Goal: Transaction & Acquisition: Purchase product/service

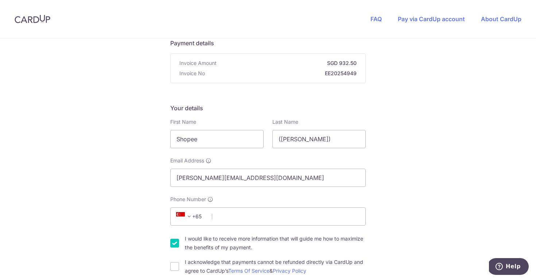
scroll to position [88, 0]
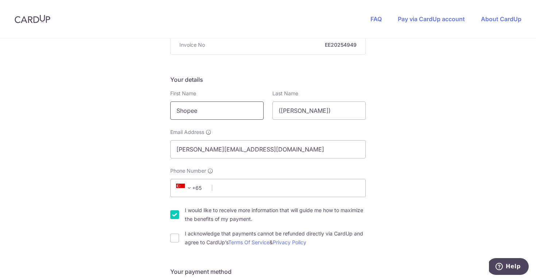
click at [257, 108] on input "Shopee" at bounding box center [216, 110] width 93 height 18
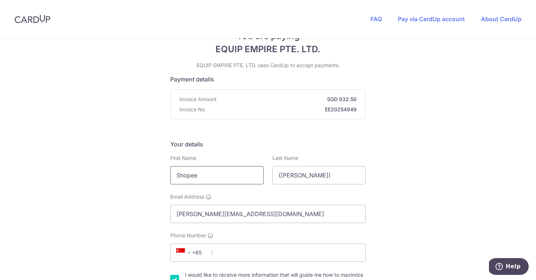
scroll to position [24, 0]
type input "S"
type input "r"
type input "[PERSON_NAME]"
drag, startPoint x: 312, startPoint y: 177, endPoint x: 221, endPoint y: 164, distance: 92.0
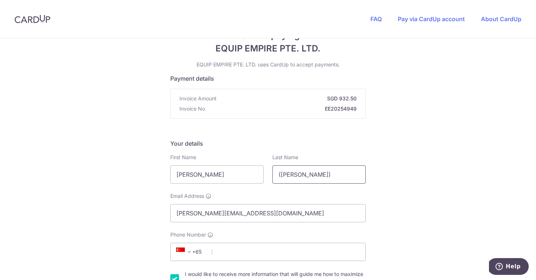
click at [221, 164] on div "First Name [PERSON_NAME] Required Last Name ([PERSON_NAME])" at bounding box center [268, 168] width 204 height 30
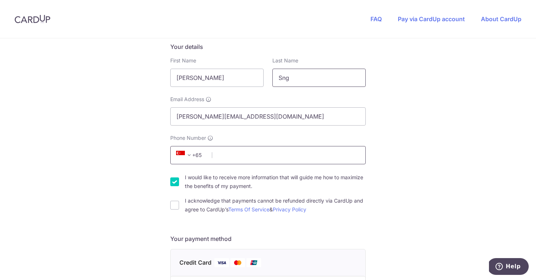
type input "Sng"
click at [232, 154] on input "Phone Number" at bounding box center [267, 155] width 195 height 18
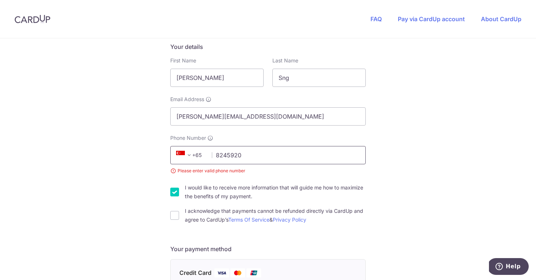
type input "82459200"
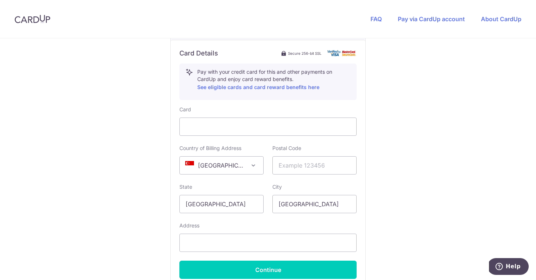
scroll to position [435, 0]
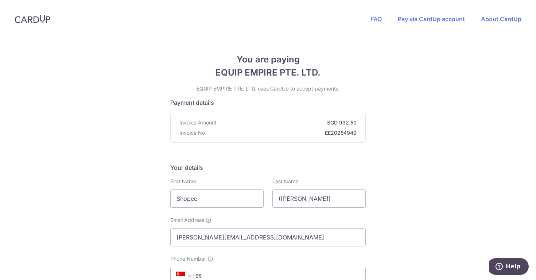
scroll to position [89, 0]
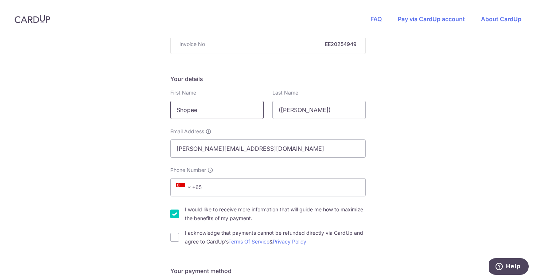
drag, startPoint x: 247, startPoint y: 115, endPoint x: 129, endPoint y: 106, distance: 118.1
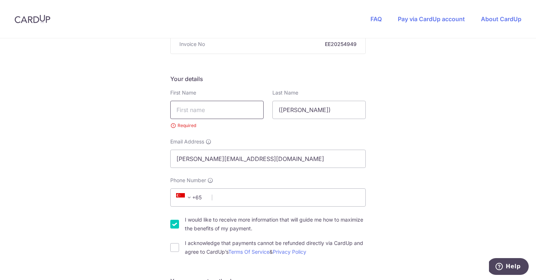
type input "a"
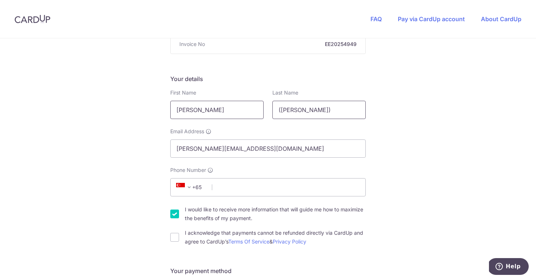
type input "[PERSON_NAME]"
drag, startPoint x: 318, startPoint y: 115, endPoint x: 245, endPoint y: 115, distance: 73.2
click at [245, 115] on div "First Name [PERSON_NAME] Required Last Name ([PERSON_NAME])" at bounding box center [268, 104] width 204 height 30
drag, startPoint x: 279, startPoint y: 106, endPoint x: 366, endPoint y: 108, distance: 86.4
click at [362, 108] on input "([PERSON_NAME])" at bounding box center [318, 110] width 93 height 18
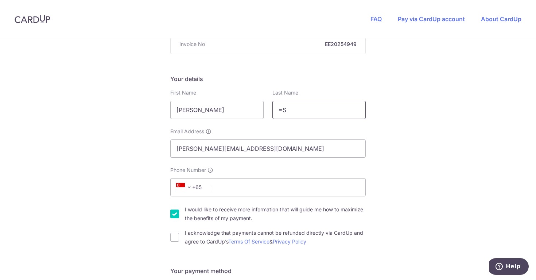
type input "="
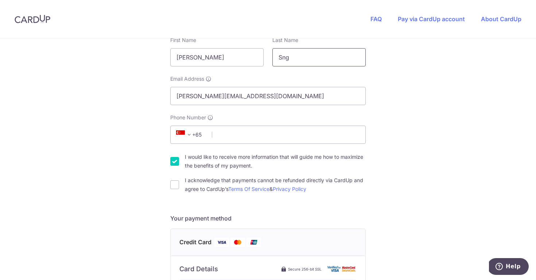
scroll to position [148, 0]
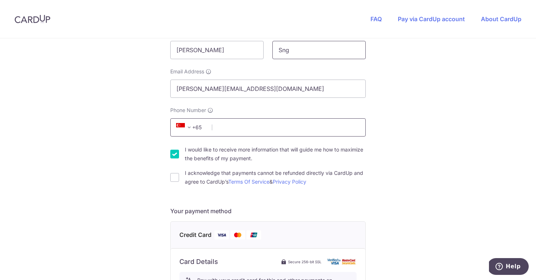
type input "Sng"
click at [252, 125] on input "Phone Number" at bounding box center [267, 127] width 195 height 18
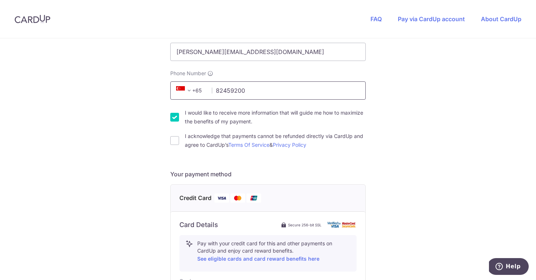
scroll to position [199, 0]
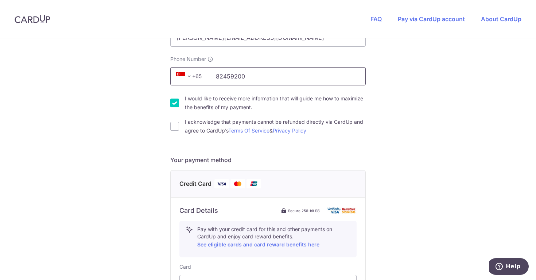
type input "82459200"
click at [174, 102] on input "I would like to receive more information that will guide me how to maximize the…" at bounding box center [174, 102] width 9 height 9
checkbox input "false"
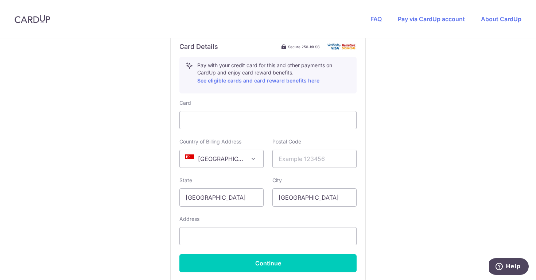
scroll to position [376, 0]
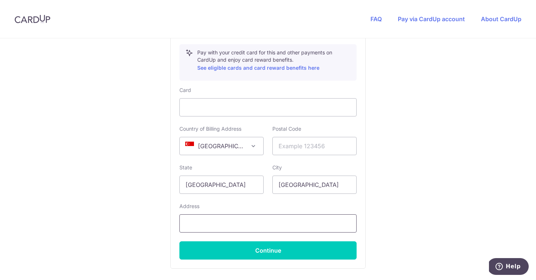
click at [237, 221] on input "text" at bounding box center [267, 223] width 177 height 18
click at [300, 144] on input "text" at bounding box center [314, 146] width 84 height 18
type input "680569"
click at [281, 230] on input "text" at bounding box center [267, 223] width 177 height 18
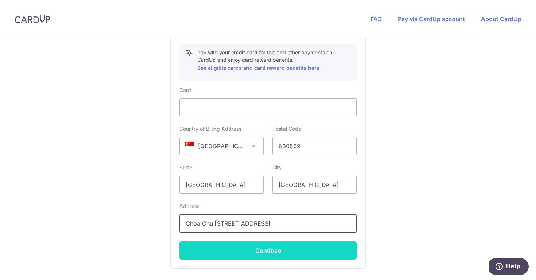
type input "Choa Chu [STREET_ADDRESS]"
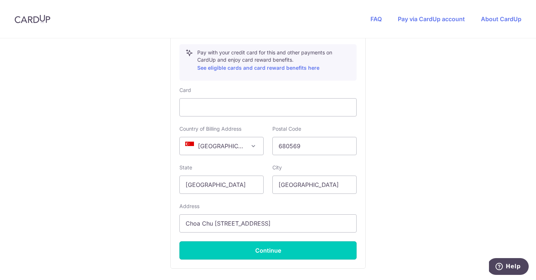
click at [277, 255] on button "Continue" at bounding box center [267, 250] width 177 height 18
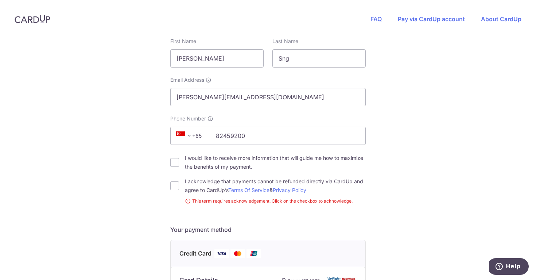
scroll to position [138, 0]
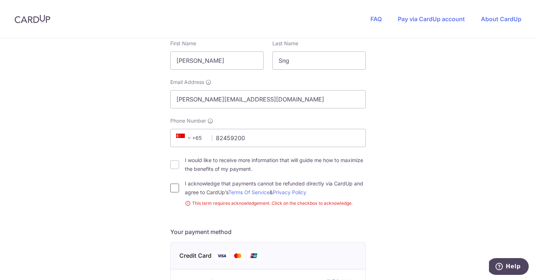
click at [175, 190] on input "I acknowledge that payments cannot be refunded directly via CardUp and agree to…" at bounding box center [174, 187] width 9 height 9
checkbox input "true"
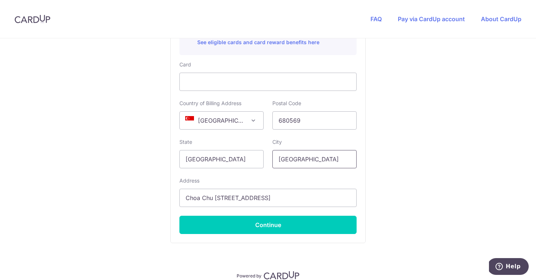
scroll to position [424, 0]
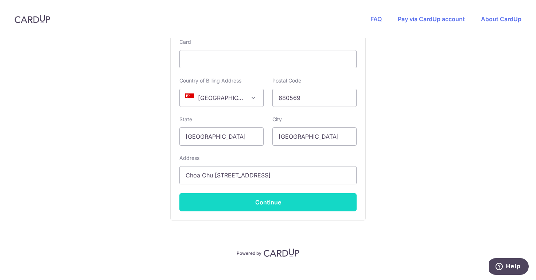
click at [294, 199] on button "Continue" at bounding box center [267, 202] width 177 height 18
type input "**** 3774"
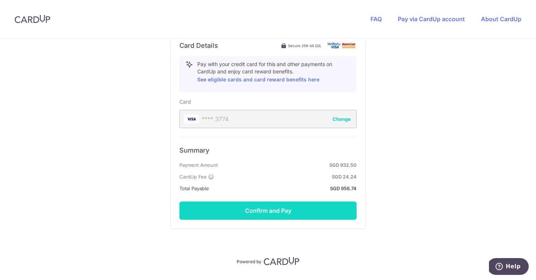
scroll to position [364, 0]
click at [299, 214] on button "Confirm and Pay" at bounding box center [267, 210] width 177 height 18
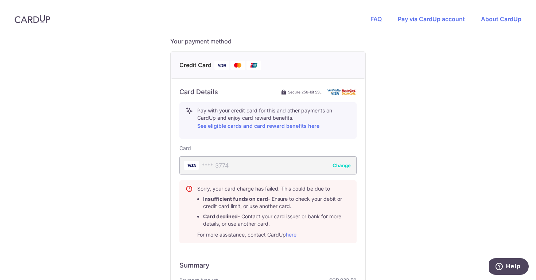
scroll to position [318, 0]
click at [238, 63] on img at bounding box center [237, 64] width 15 height 9
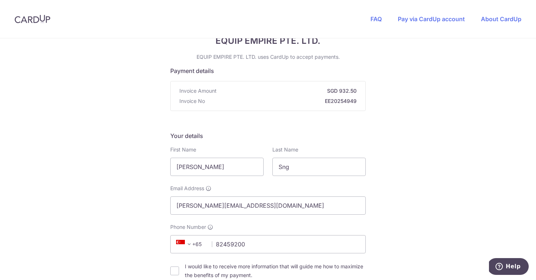
scroll to position [0, 0]
